Goal: Information Seeking & Learning: Find specific fact

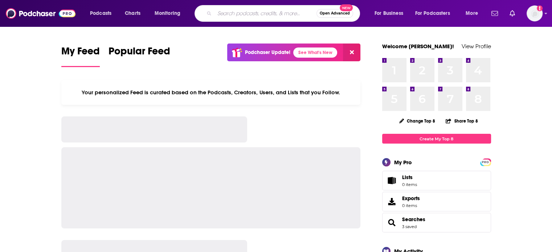
click at [243, 17] on input "Search podcasts, credits, & more..." at bounding box center [266, 14] width 102 height 12
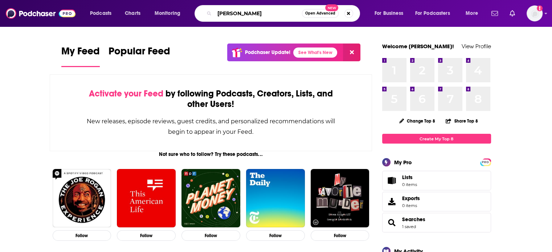
type input "[PERSON_NAME]"
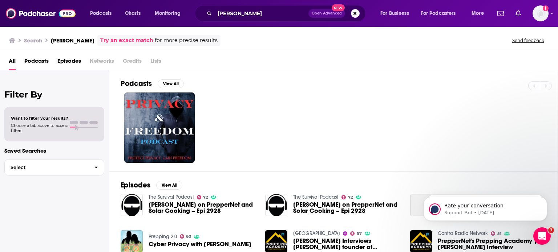
click at [177, 207] on span "[PERSON_NAME] on PrepperNet and Solar Cooking – Epi 2928" at bounding box center [203, 208] width 108 height 12
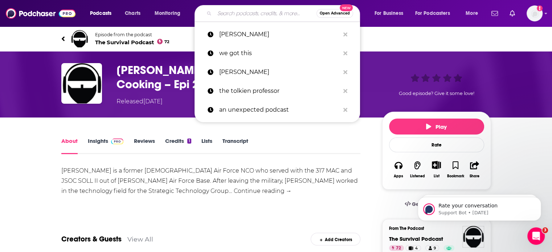
drag, startPoint x: 243, startPoint y: 17, endPoint x: 222, endPoint y: 15, distance: 20.5
click at [222, 15] on input "Search podcasts, credits, & more..." at bounding box center [266, 14] width 102 height 12
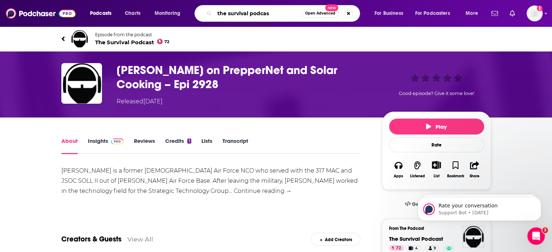
type input "the survival podcast"
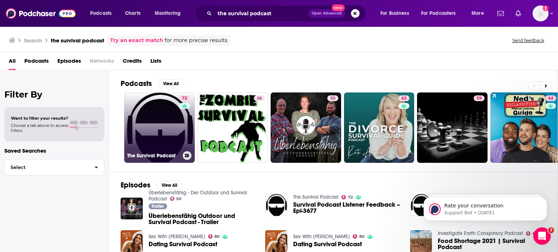
click at [149, 118] on link "72 The Survival Podcast" at bounding box center [159, 128] width 70 height 70
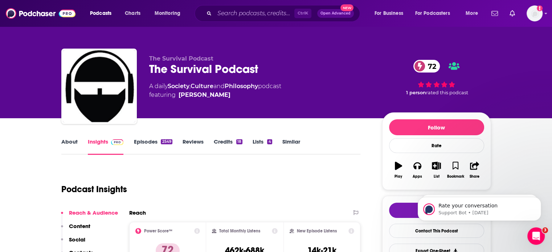
click at [68, 143] on link "About" at bounding box center [69, 146] width 16 height 17
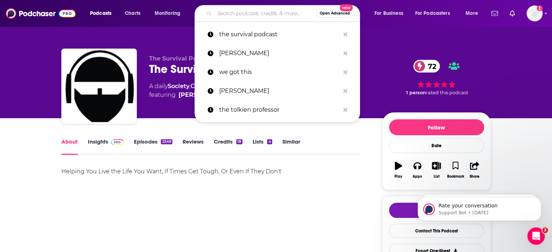
click at [239, 10] on input "Search podcasts, credits, & more..." at bounding box center [266, 14] width 102 height 12
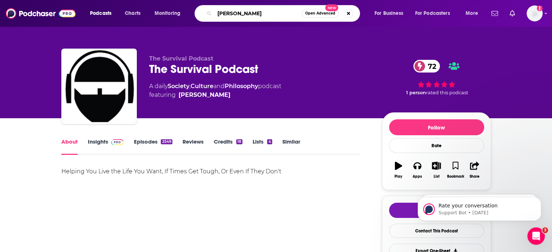
type input "[PERSON_NAME]"
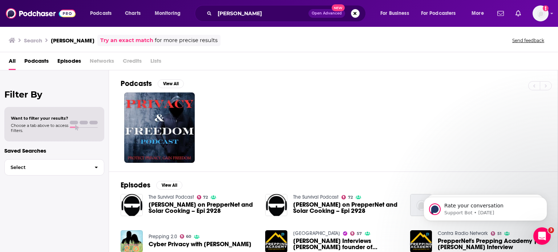
click at [196, 208] on span "[PERSON_NAME] on PrepperNet and Solar Cooking – Epi 2928" at bounding box center [203, 208] width 108 height 12
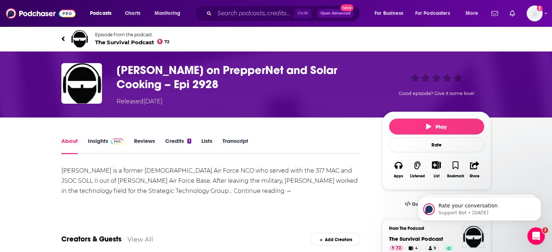
click at [98, 139] on link "Insights" at bounding box center [106, 146] width 36 height 17
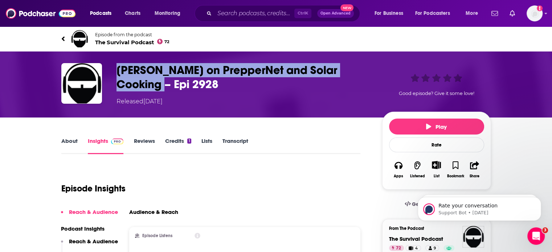
drag, startPoint x: 115, startPoint y: 69, endPoint x: 161, endPoint y: 81, distance: 48.2
click at [161, 81] on div "[PERSON_NAME] on PrepperNet and Solar Cooking – Epi 2928 Released [DATE] Good e…" at bounding box center [276, 84] width 430 height 43
copy h3 "[PERSON_NAME] on PrepperNet and Solar Cooking"
